Goal: Task Accomplishment & Management: Complete application form

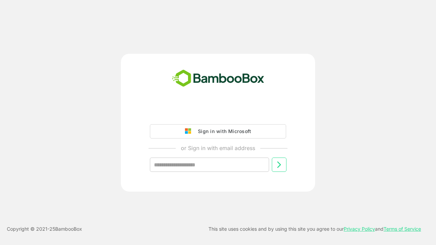
type input "**********"
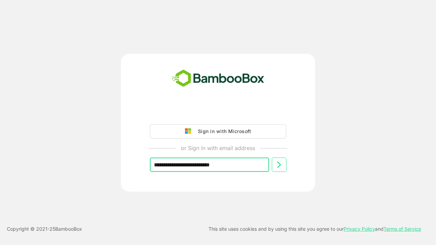
click at [279, 165] on icon at bounding box center [279, 165] width 8 height 8
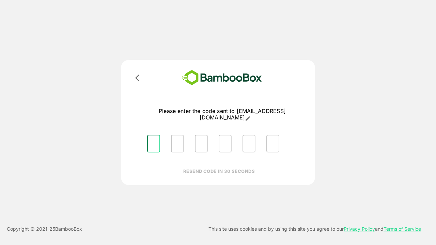
type input "*"
